Goal: Task Accomplishment & Management: Complete application form

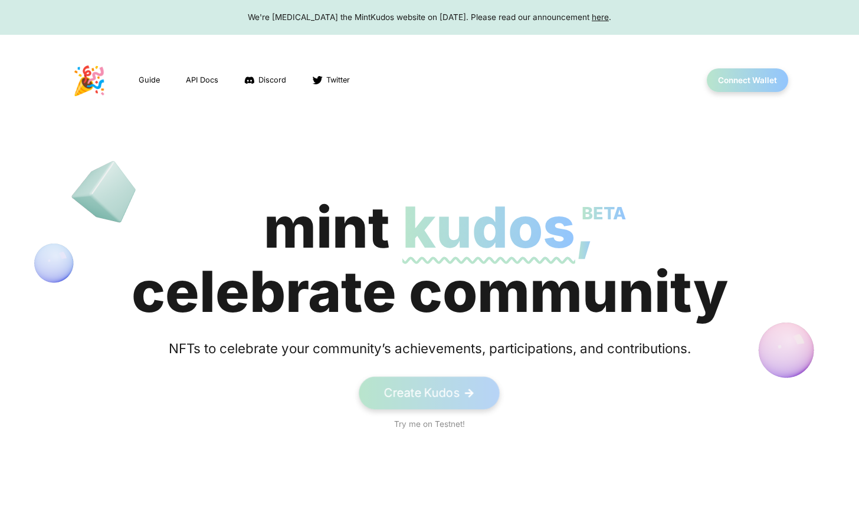
click at [446, 380] on link "Create Kudos ->" at bounding box center [429, 393] width 141 height 32
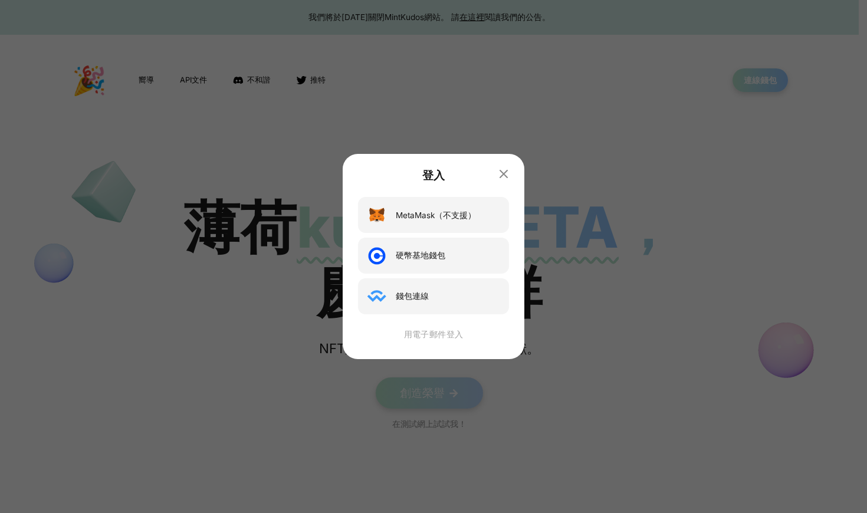
click at [432, 333] on div "用電子郵件登入" at bounding box center [434, 334] width 156 height 12
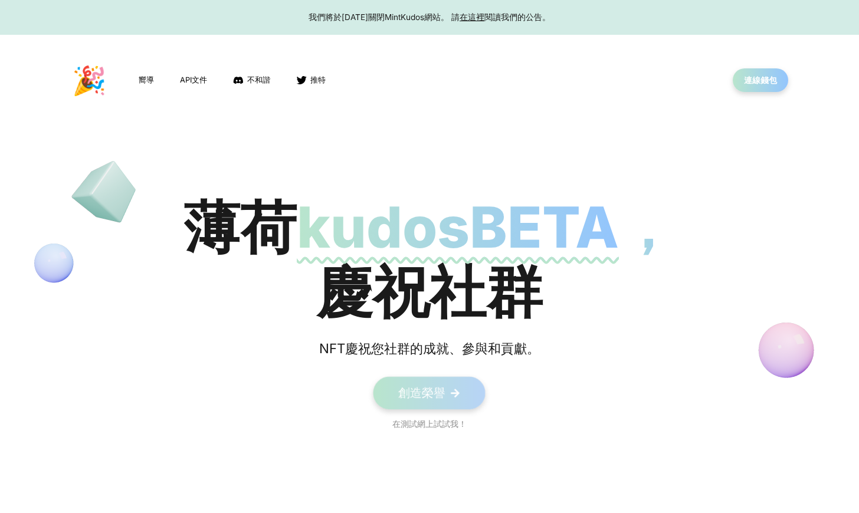
click at [459, 389] on span "->" at bounding box center [454, 393] width 11 height 16
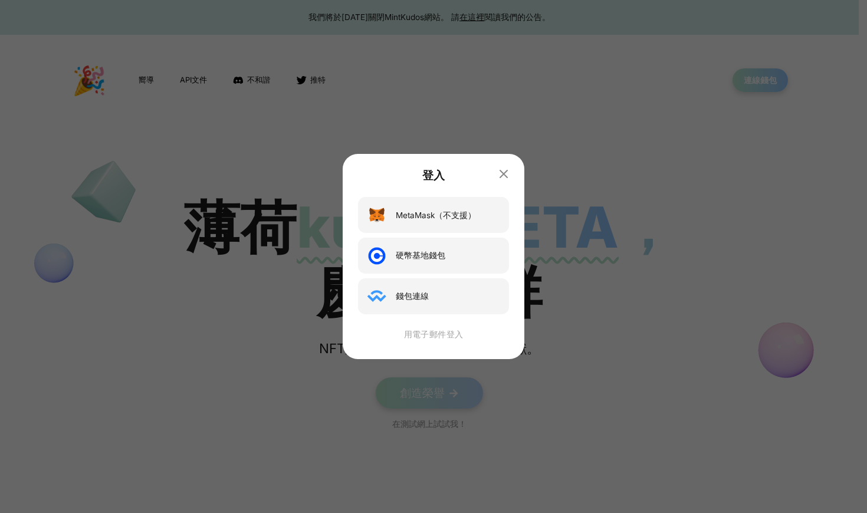
click at [448, 333] on div "用電子郵件登入" at bounding box center [434, 334] width 156 height 12
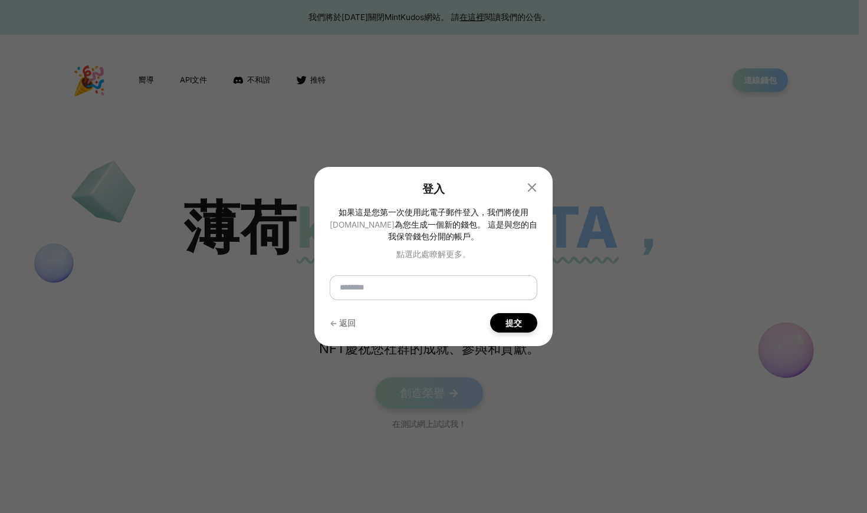
click at [429, 285] on input "email" at bounding box center [434, 287] width 208 height 25
type input "**********"
click at [517, 329] on button "提交" at bounding box center [514, 323] width 48 height 20
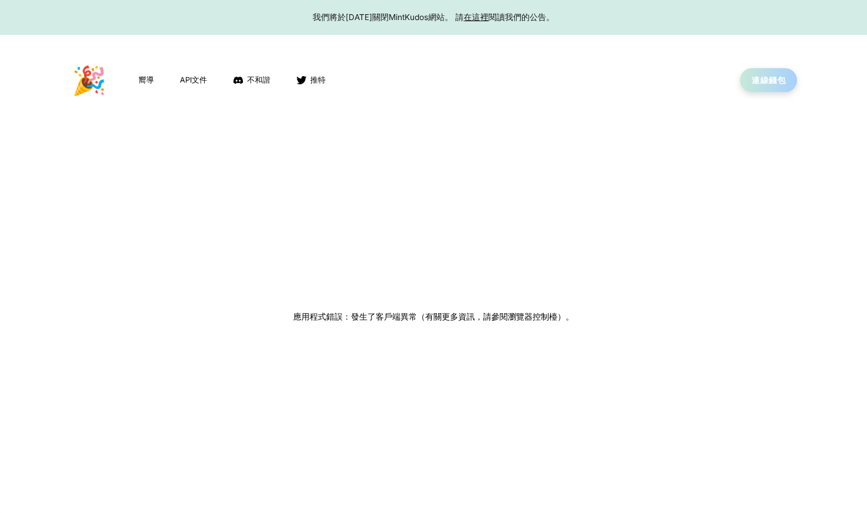
click at [765, 84] on button "連線錢包" at bounding box center [768, 80] width 57 height 24
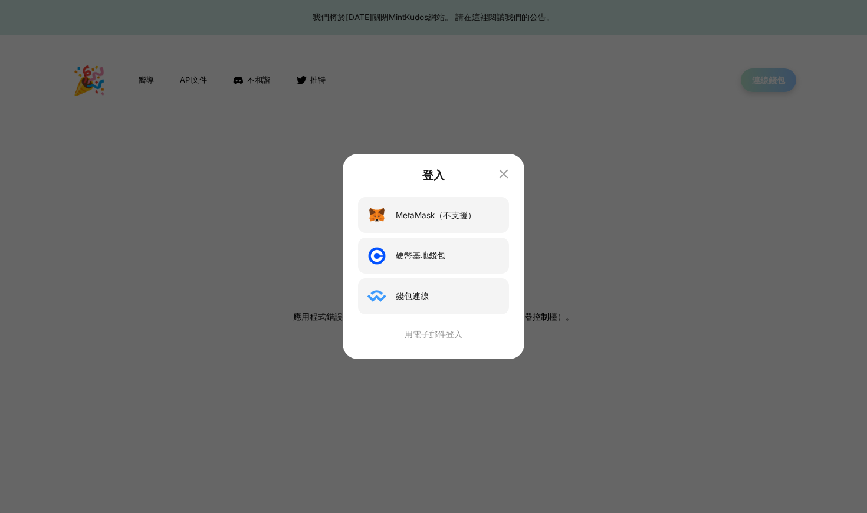
click at [500, 176] on icon "button" at bounding box center [504, 174] width 15 height 15
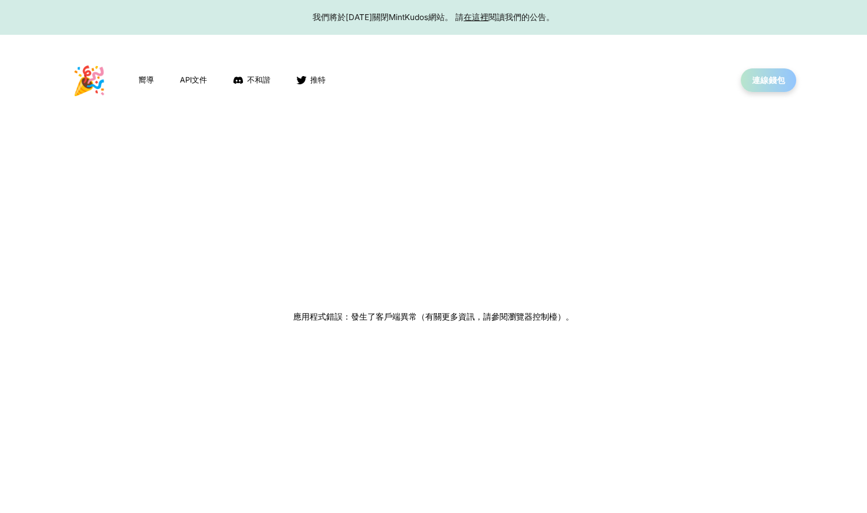
click at [606, 125] on div "應用程式錯誤：發生了客戶端異常（有關更多資訊，請參閱瀏覽器控制檯）。" at bounding box center [433, 316] width 867 height 393
click at [137, 81] on link "嚮導" at bounding box center [146, 80] width 18 height 14
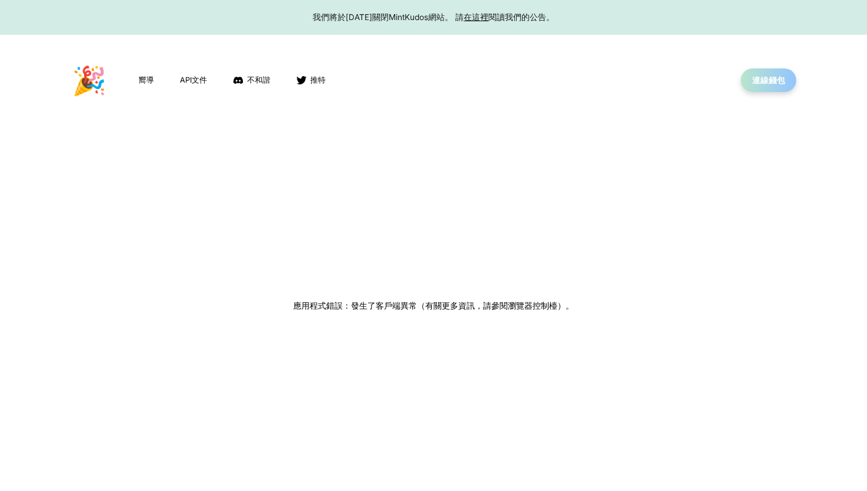
click at [488, 19] on link "在這裡" at bounding box center [476, 16] width 25 height 9
